Goal: Task Accomplishment & Management: Manage account settings

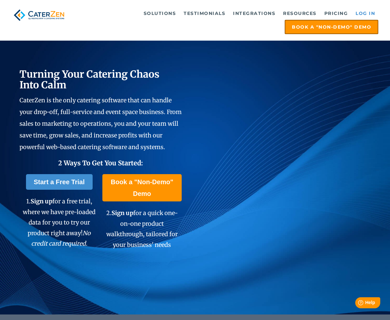
click at [365, 14] on link "Log in" at bounding box center [365, 13] width 26 height 13
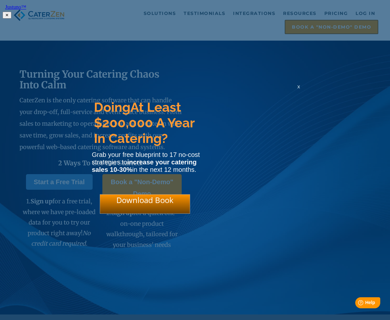
click at [368, 14] on html "Justuno™ ✕ Doing At Least $200,000 A Year In Catering? Grab your free blueprint…" at bounding box center [195, 10] width 390 height 21
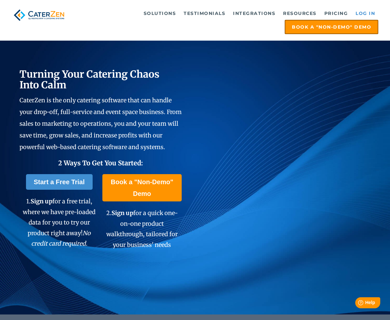
click at [361, 10] on link "Log in" at bounding box center [365, 13] width 26 height 13
click at [367, 14] on link "Log in" at bounding box center [365, 13] width 26 height 13
